Goal: Information Seeking & Learning: Learn about a topic

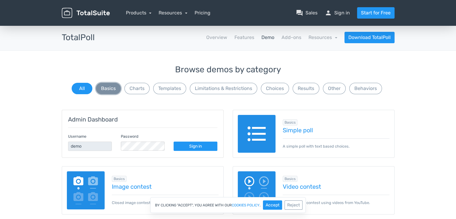
click at [115, 88] on button "Basics" at bounding box center [108, 88] width 25 height 11
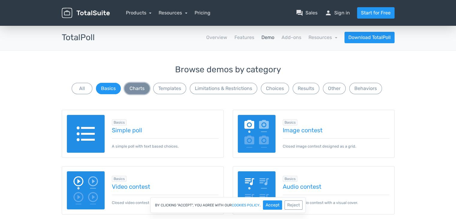
click at [138, 89] on button "Charts" at bounding box center [136, 88] width 25 height 11
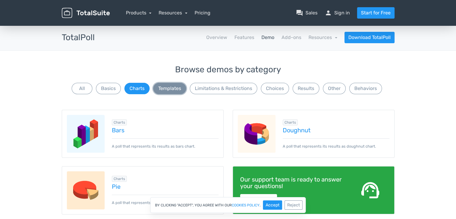
click at [169, 89] on button "Templates" at bounding box center [169, 88] width 33 height 11
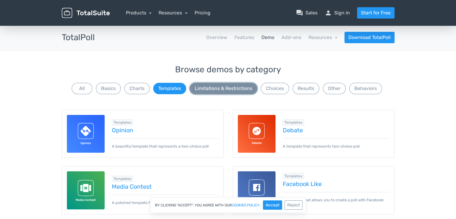
click at [197, 89] on button "Limitations & Restrictions" at bounding box center [223, 88] width 67 height 11
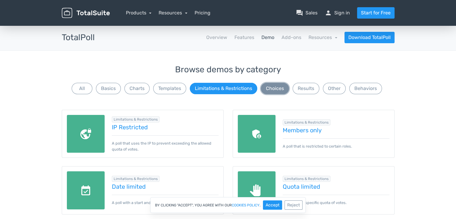
click at [273, 89] on button "Choices" at bounding box center [275, 88] width 28 height 11
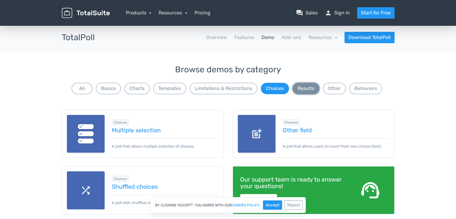
click at [307, 90] on button "Results" at bounding box center [306, 88] width 27 height 11
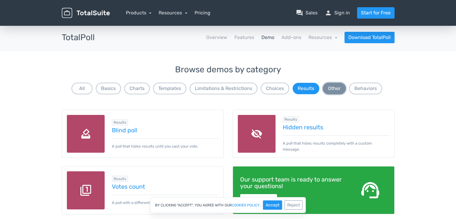
click at [329, 91] on button "Other" at bounding box center [334, 88] width 23 height 11
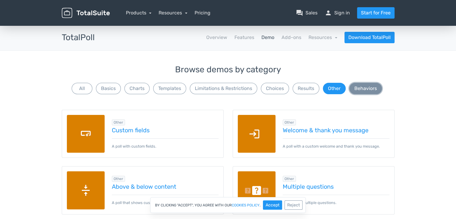
click at [364, 89] on button "Behaviors" at bounding box center [365, 88] width 33 height 11
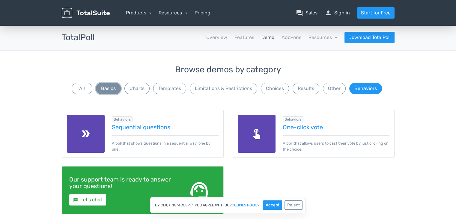
click at [108, 91] on button "Basics" at bounding box center [108, 88] width 25 height 11
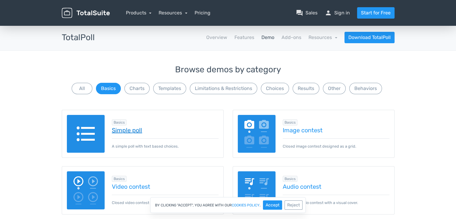
click at [126, 132] on link "Simple poll" at bounding box center [165, 130] width 107 height 7
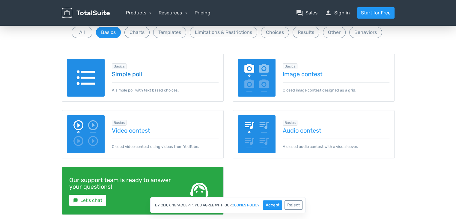
scroll to position [60, 0]
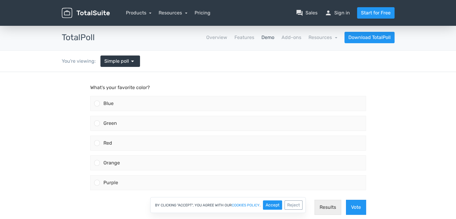
scroll to position [30, 0]
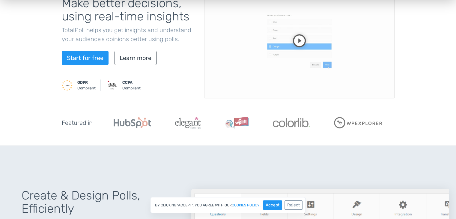
scroll to position [60, 0]
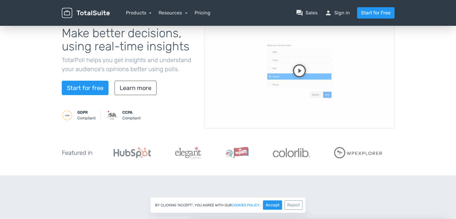
click at [300, 71] on video at bounding box center [299, 74] width 190 height 107
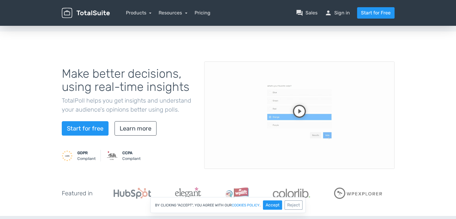
scroll to position [30, 0]
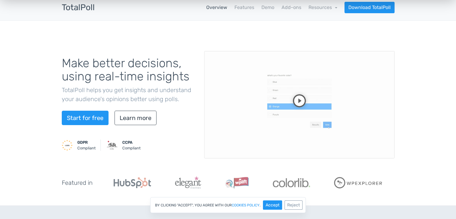
click at [291, 105] on video at bounding box center [299, 104] width 190 height 107
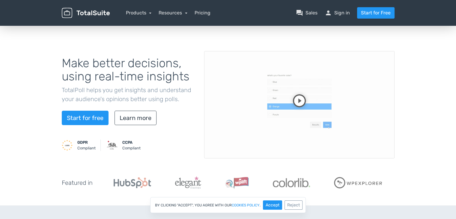
scroll to position [0, 0]
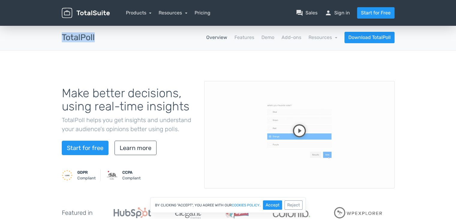
drag, startPoint x: 57, startPoint y: 37, endPoint x: 97, endPoint y: 39, distance: 40.2
click at [98, 39] on div "TotalPoll apps Overview Features Demo Add-ons Resources school Documentation ar…" at bounding box center [228, 38] width 456 height 26
copy h3 "TotalPoll"
